Goal: Find specific page/section: Find specific page/section

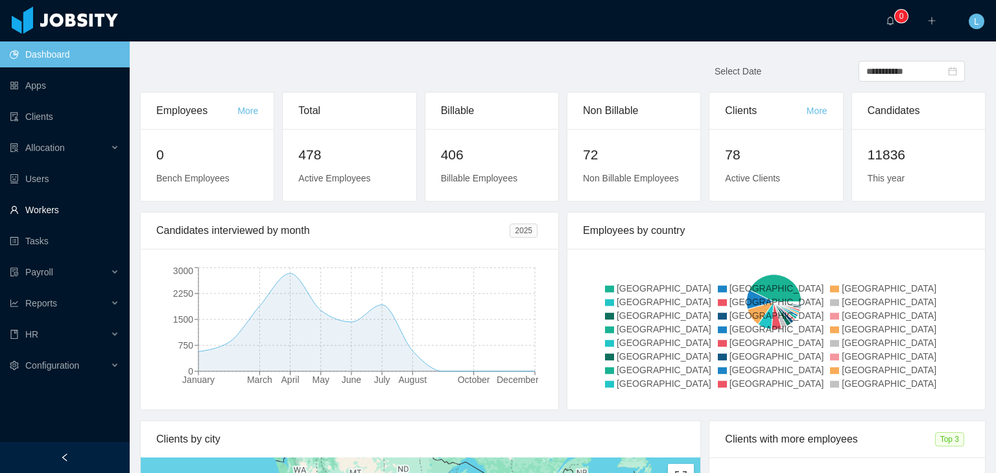
click at [39, 203] on link "Workers" at bounding box center [65, 210] width 110 height 26
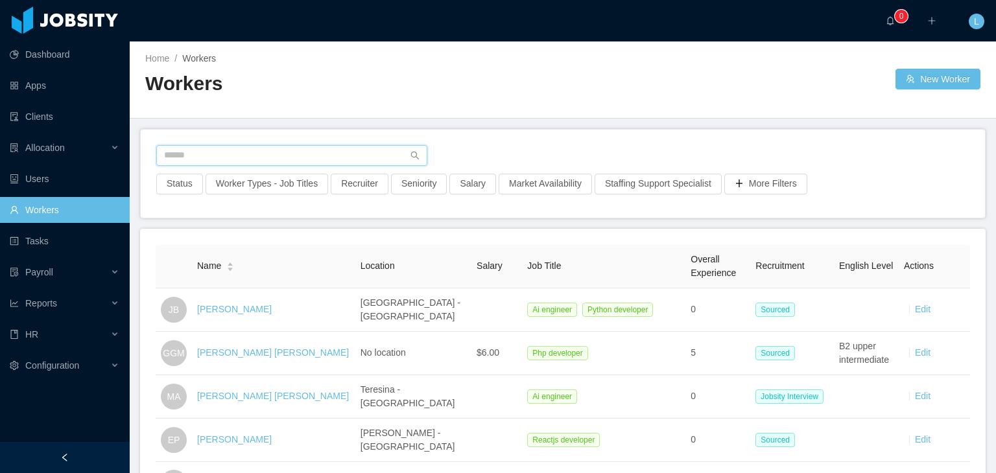
click at [233, 154] on input "text" at bounding box center [291, 155] width 271 height 21
click at [62, 121] on link "Clients" at bounding box center [65, 117] width 110 height 26
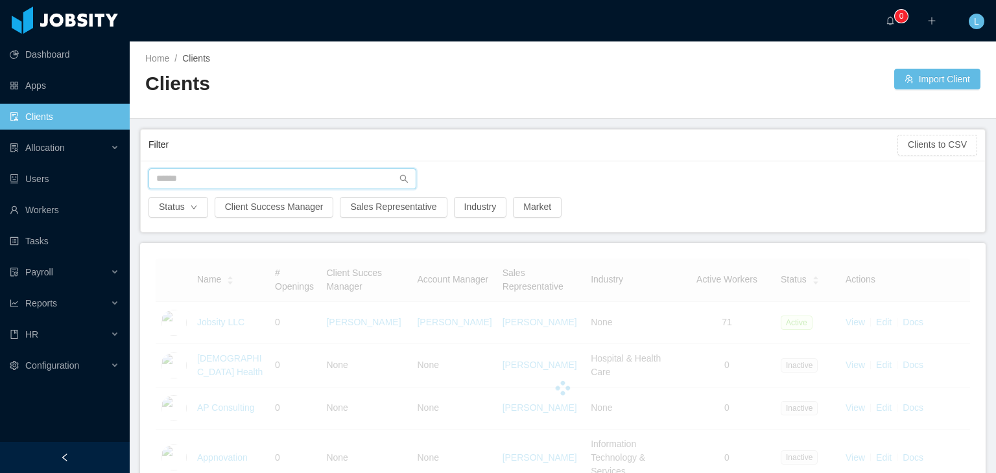
click at [342, 185] on input "text" at bounding box center [283, 179] width 268 height 21
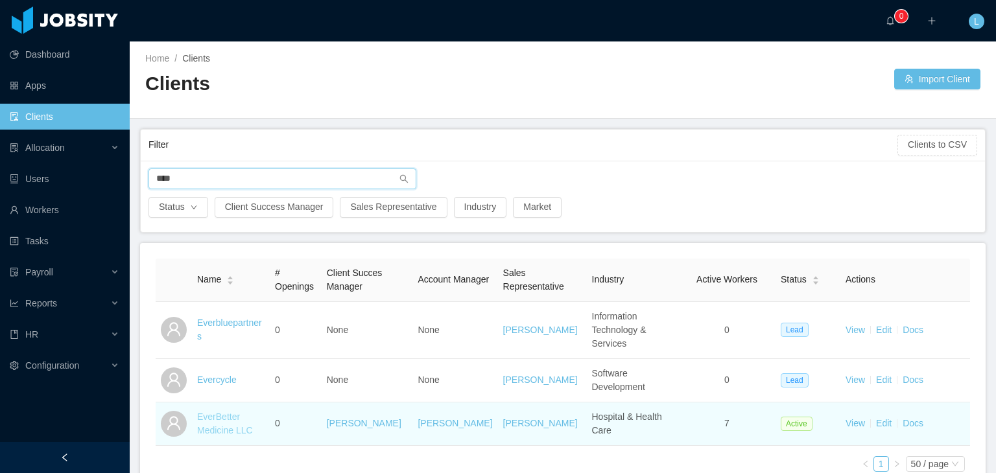
type input "****"
click at [218, 412] on link "EverBetter Medicine LLC" at bounding box center [225, 424] width 56 height 24
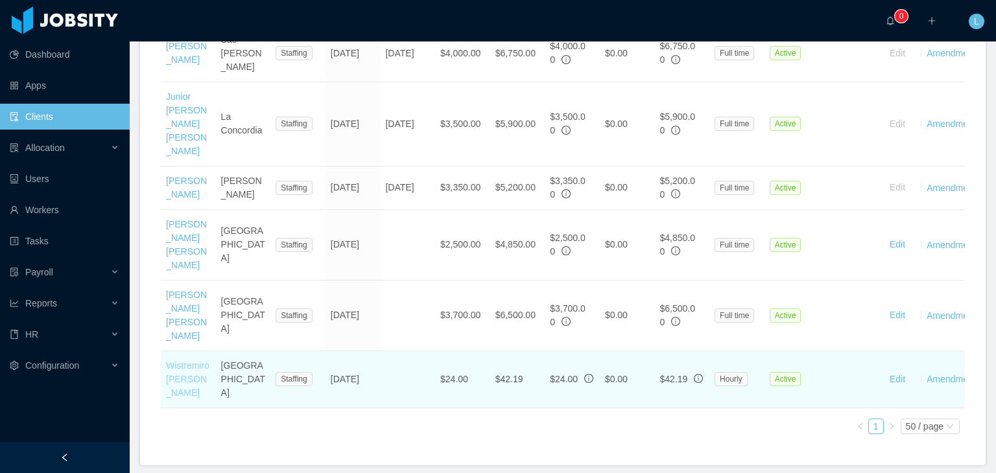
scroll to position [636, 0]
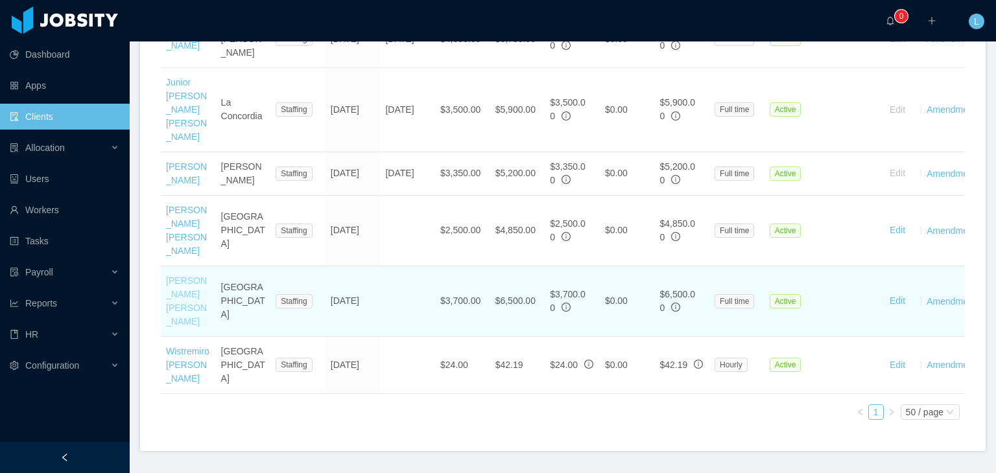
click at [178, 276] on link "[PERSON_NAME] [PERSON_NAME]" at bounding box center [186, 301] width 41 height 51
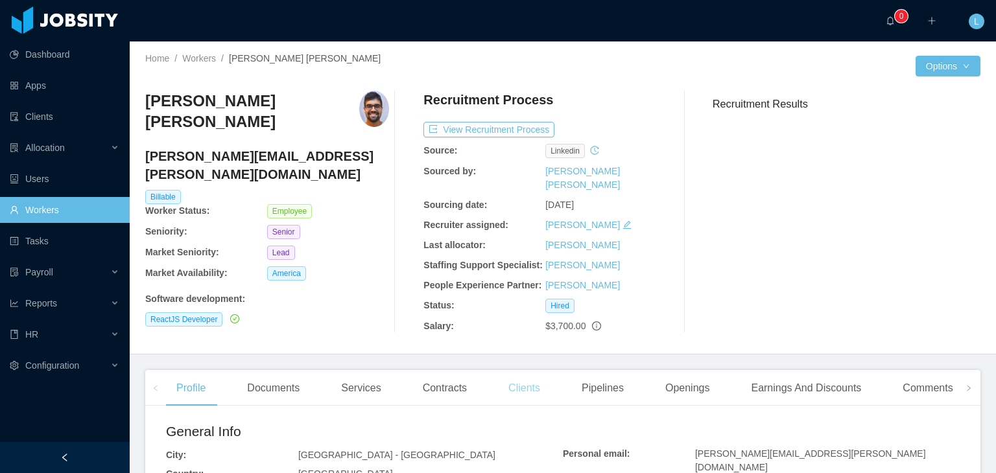
click at [528, 382] on div "Clients" at bounding box center [524, 388] width 53 height 36
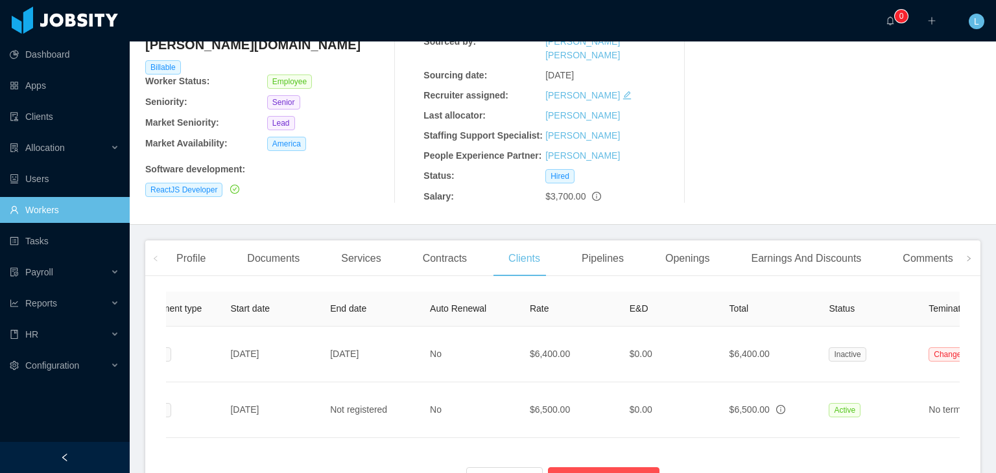
scroll to position [0, 346]
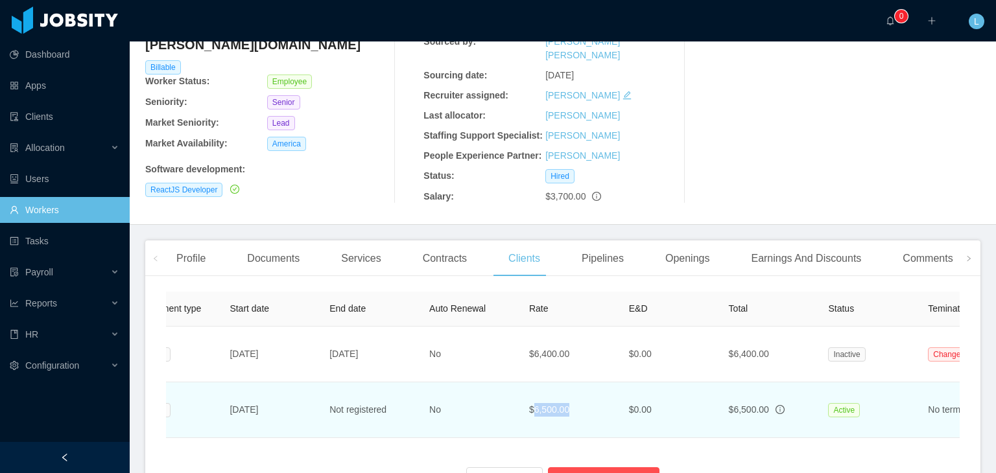
drag, startPoint x: 572, startPoint y: 396, endPoint x: 534, endPoint y: 397, distance: 38.3
click at [534, 397] on td "$6,500.00" at bounding box center [569, 411] width 100 height 56
copy td "6,500.00"
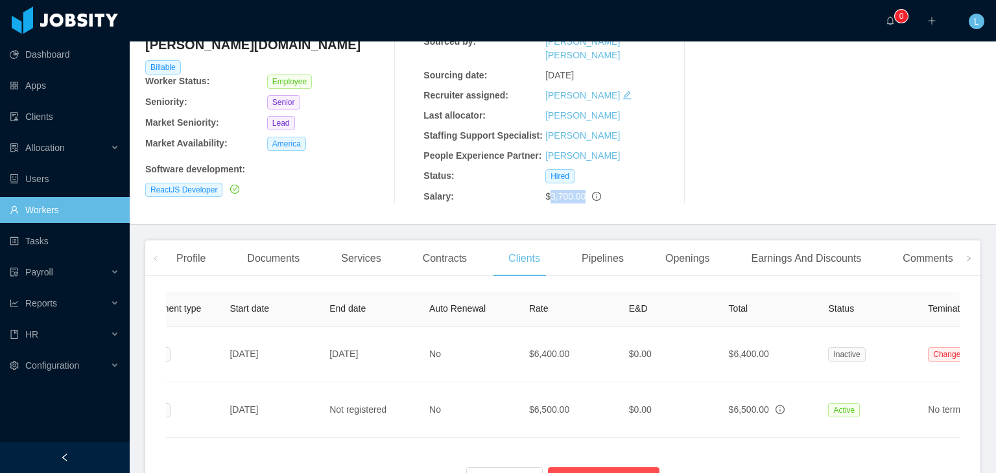
drag, startPoint x: 544, startPoint y: 182, endPoint x: 577, endPoint y: 183, distance: 32.4
click at [577, 191] on span "$3,700.00" at bounding box center [565, 196] width 40 height 10
copy span "3,700.00"
click at [592, 192] on icon "info-circle" at bounding box center [596, 196] width 9 height 9
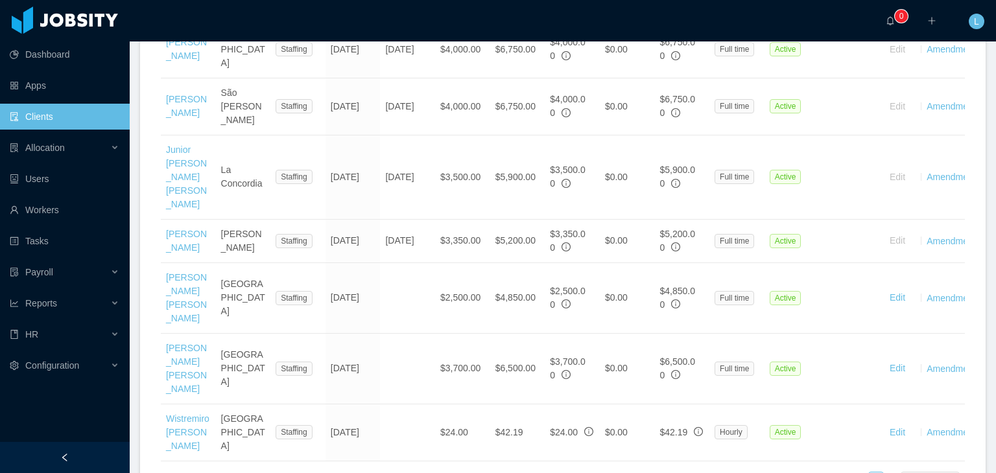
scroll to position [584, 0]
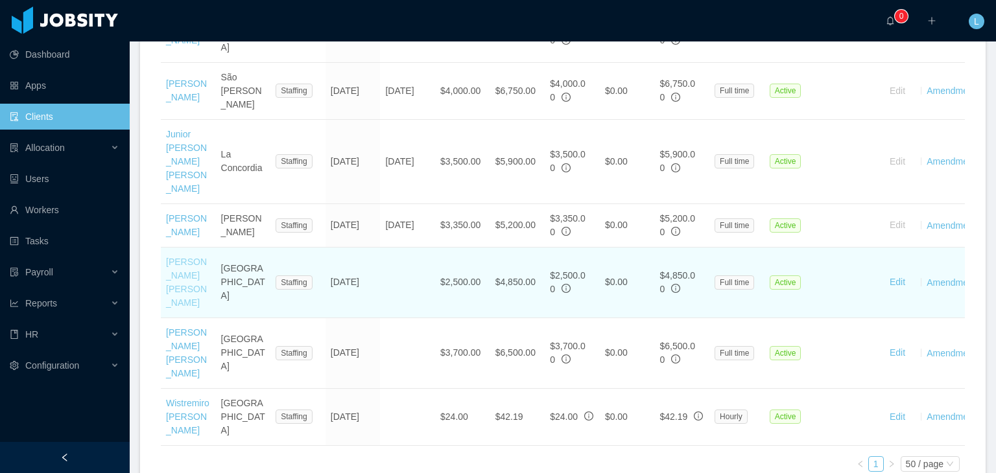
click at [185, 257] on link "[PERSON_NAME] [PERSON_NAME]" at bounding box center [186, 282] width 41 height 51
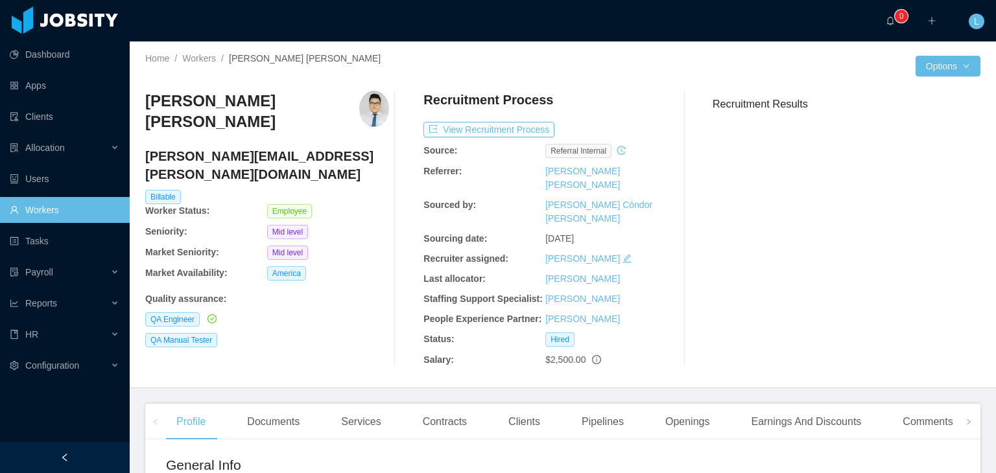
click at [523, 404] on div "Clients" at bounding box center [524, 422] width 53 height 36
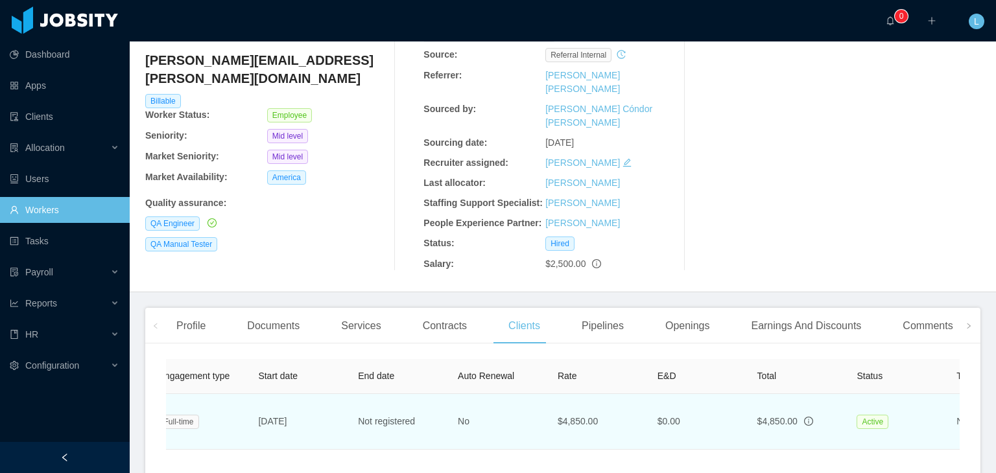
scroll to position [0, 318]
drag, startPoint x: 562, startPoint y: 394, endPoint x: 601, endPoint y: 395, distance: 38.9
click at [601, 395] on td "$4,850.00" at bounding box center [596, 422] width 100 height 56
copy td "4,850.00"
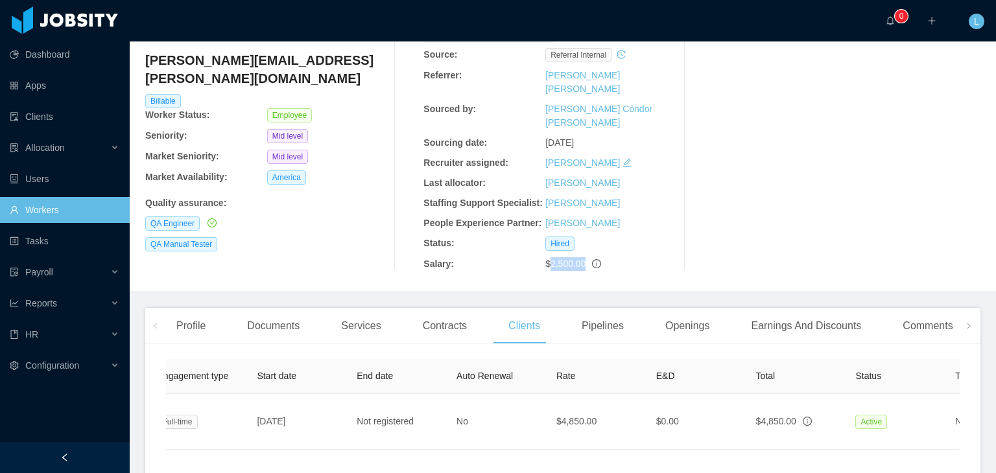
drag, startPoint x: 546, startPoint y: 239, endPoint x: 581, endPoint y: 239, distance: 34.4
click at [581, 257] on div "$2,500.00" at bounding box center [606, 264] width 122 height 14
copy span "2,500.00"
